Goal: Find specific page/section: Find specific page/section

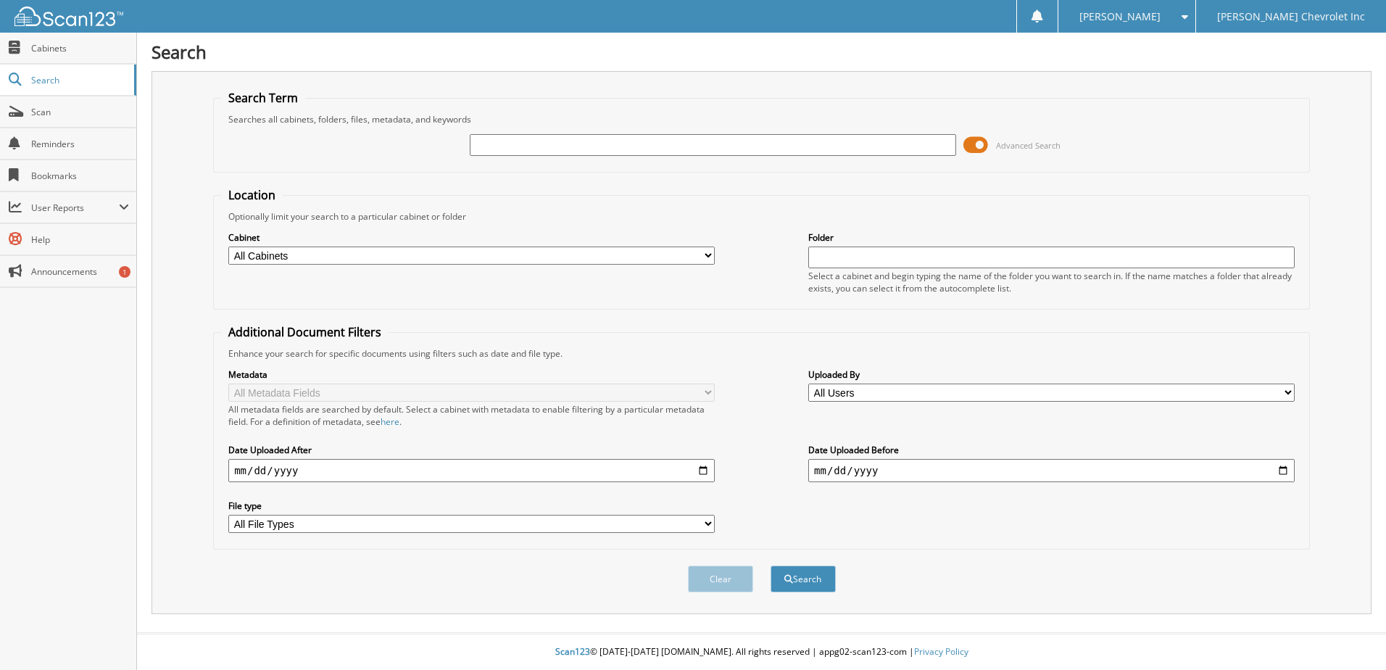
click at [523, 146] on input "text" at bounding box center [713, 145] width 486 height 22
type input "RAJ,ABHISHEK"
click at [770, 565] on button "Search" at bounding box center [802, 578] width 65 height 27
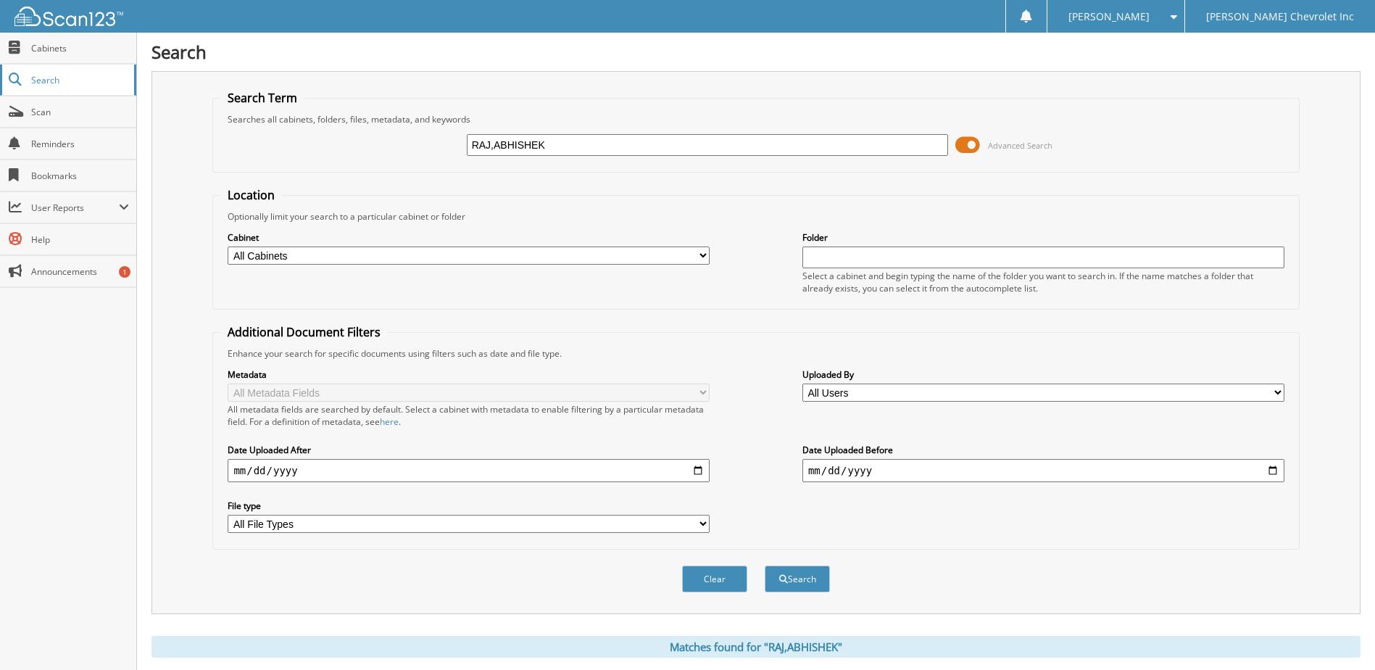
click at [25, 85] on link "Search" at bounding box center [68, 80] width 136 height 31
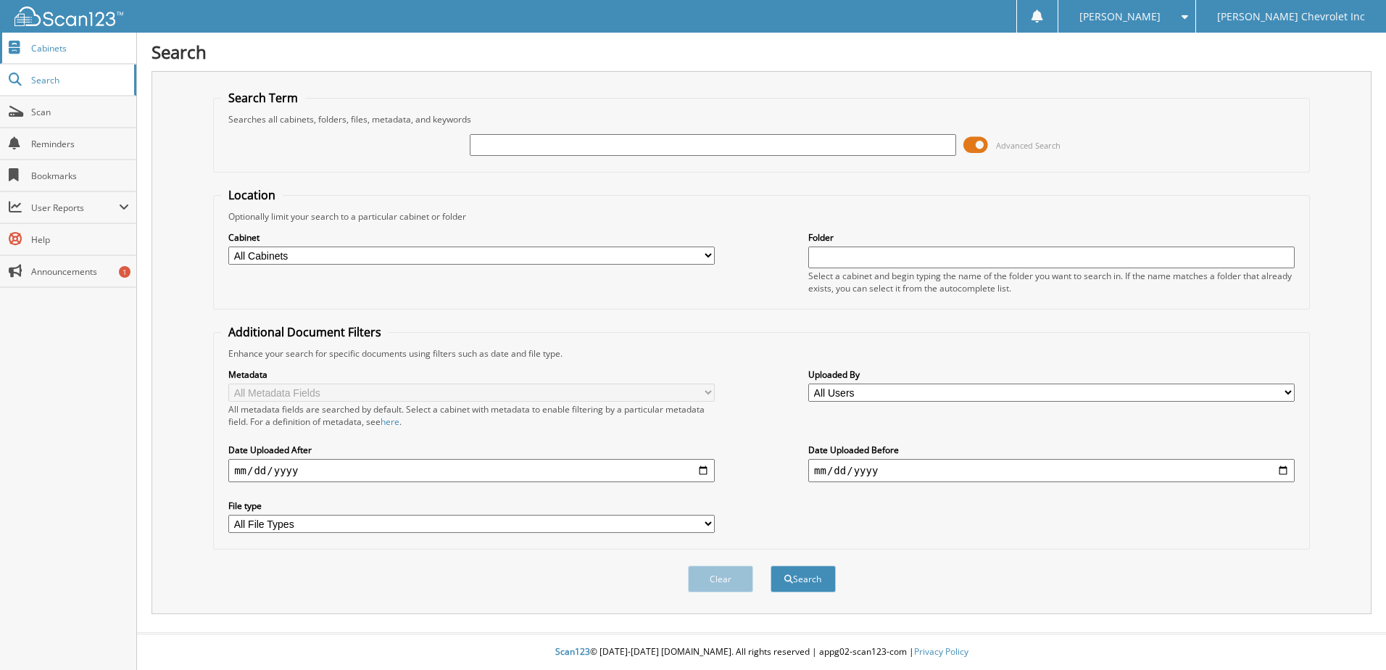
click at [47, 50] on span "Cabinets" at bounding box center [80, 48] width 98 height 12
